Goal: Find specific page/section: Find specific page/section

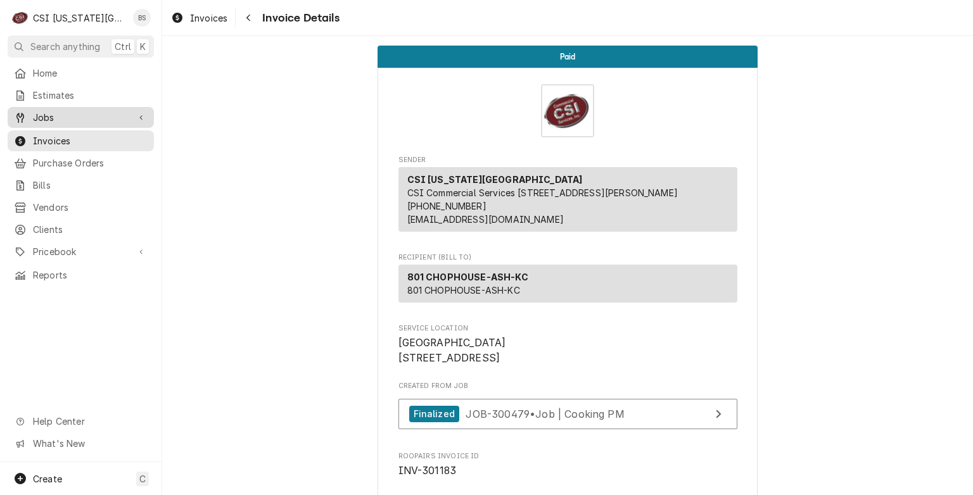
click at [47, 115] on span "Jobs" at bounding box center [81, 117] width 96 height 13
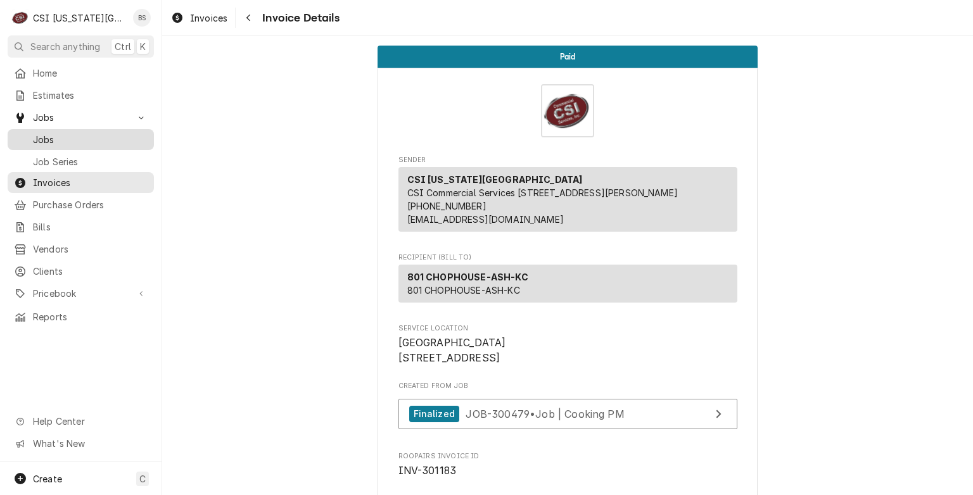
click at [46, 129] on link "Jobs" at bounding box center [81, 139] width 146 height 21
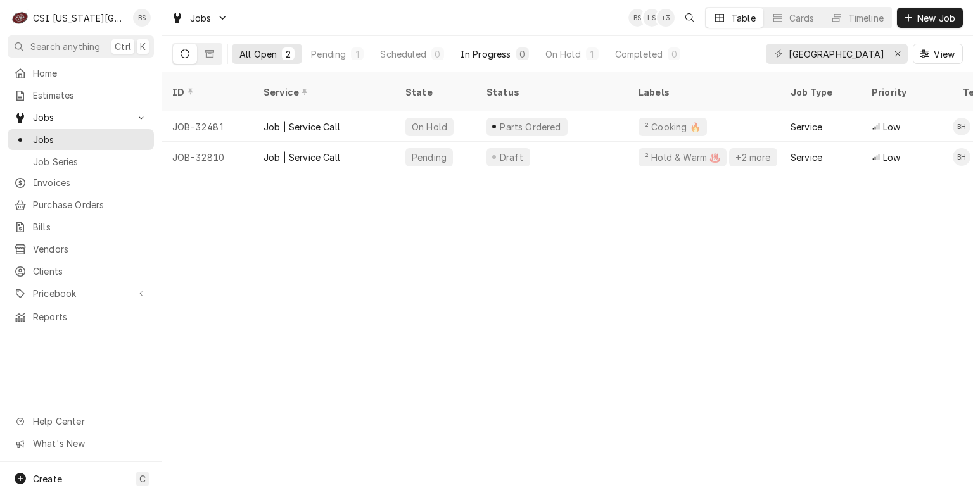
click at [493, 53] on div "In Progress" at bounding box center [485, 53] width 51 height 13
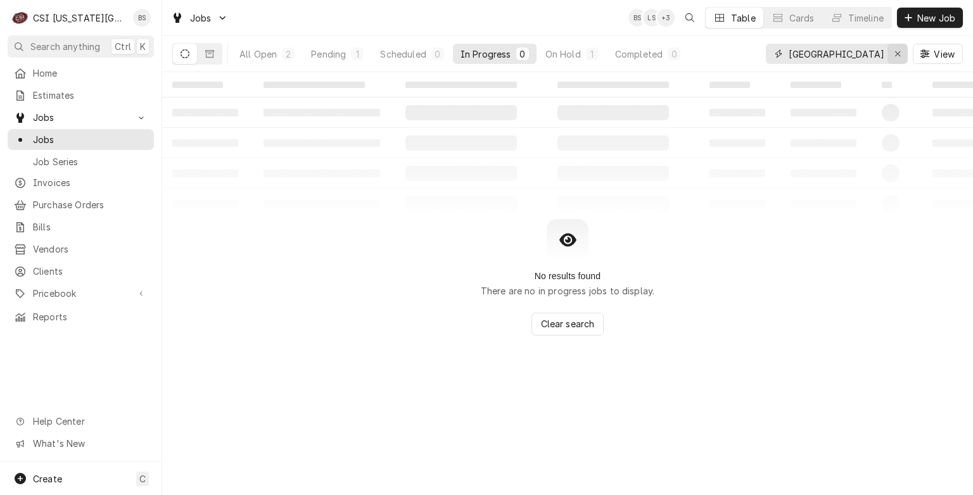
click at [895, 54] on icon "Erase input" at bounding box center [897, 53] width 7 height 9
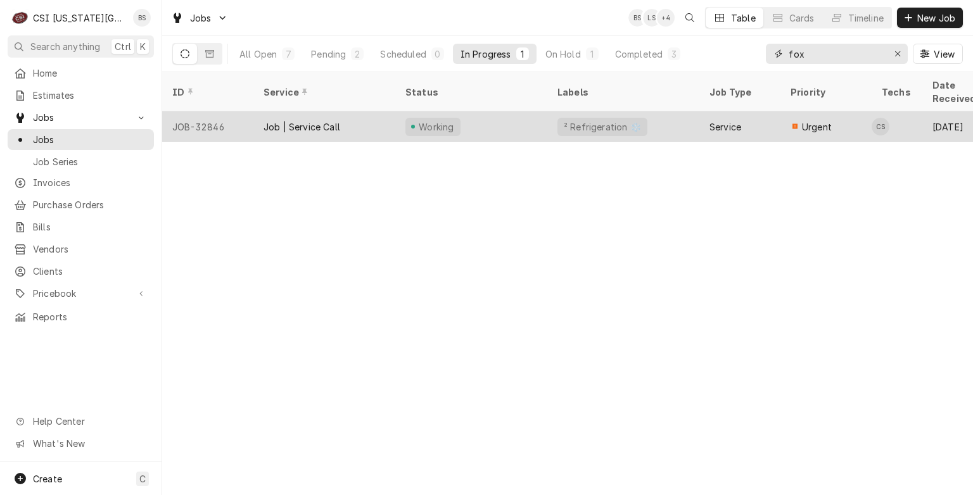
type input "fox"
click at [299, 120] on div "Job | Service Call" at bounding box center [301, 126] width 77 height 13
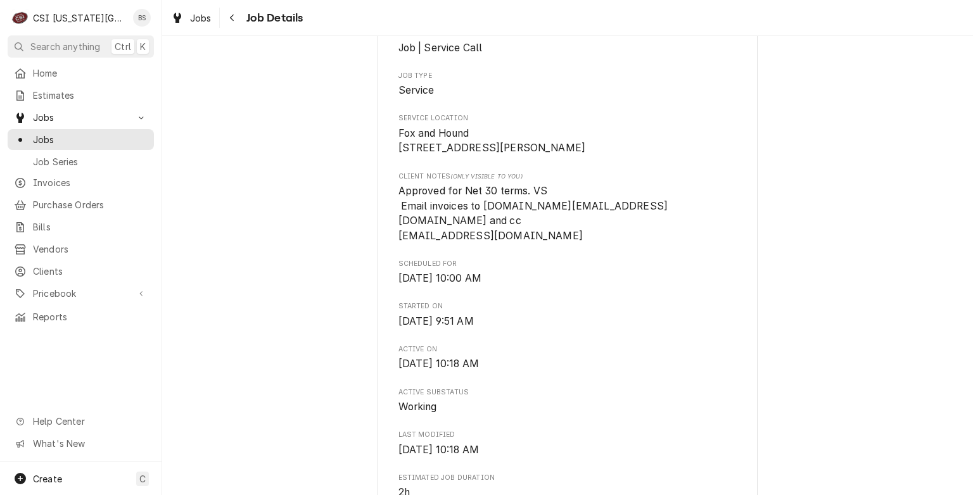
scroll to position [253, 0]
